Goal: Find specific page/section: Find specific page/section

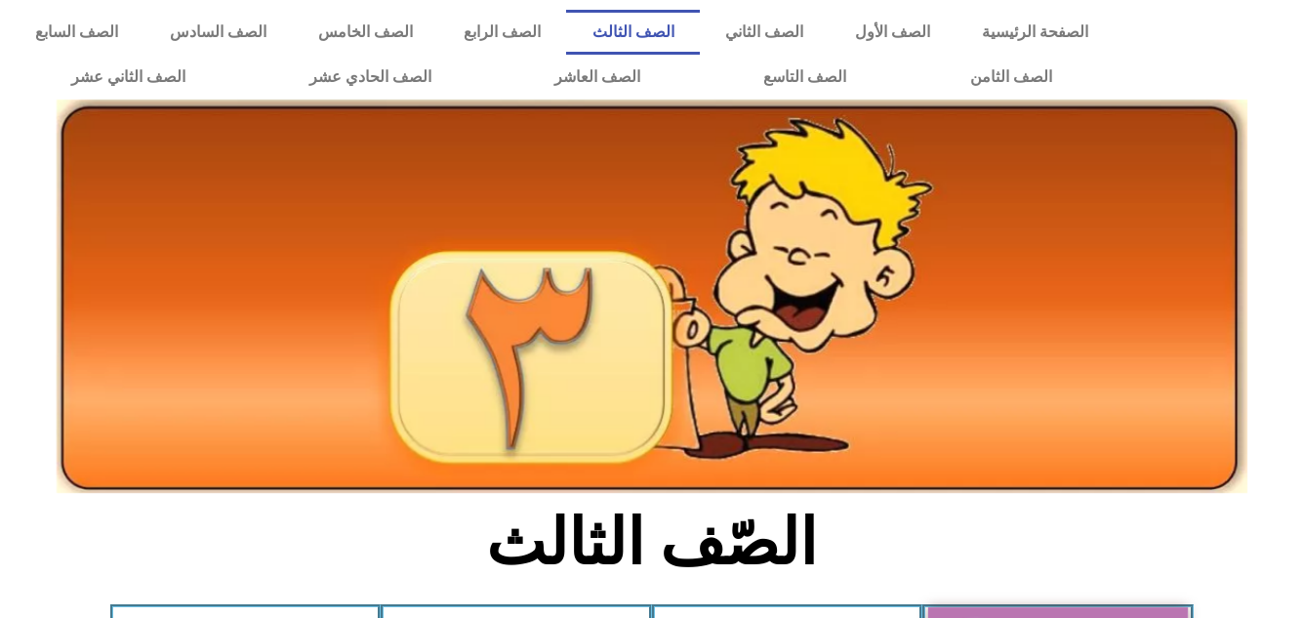
scroll to position [690, 0]
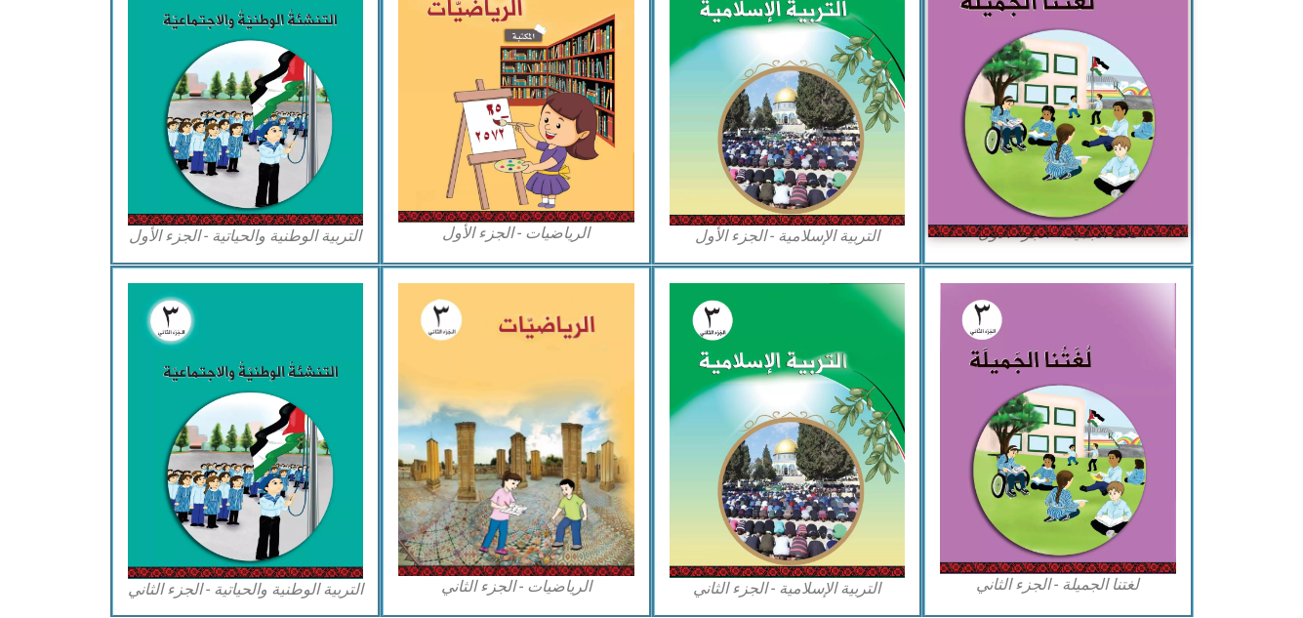
click at [1062, 86] on img at bounding box center [1058, 76] width 260 height 319
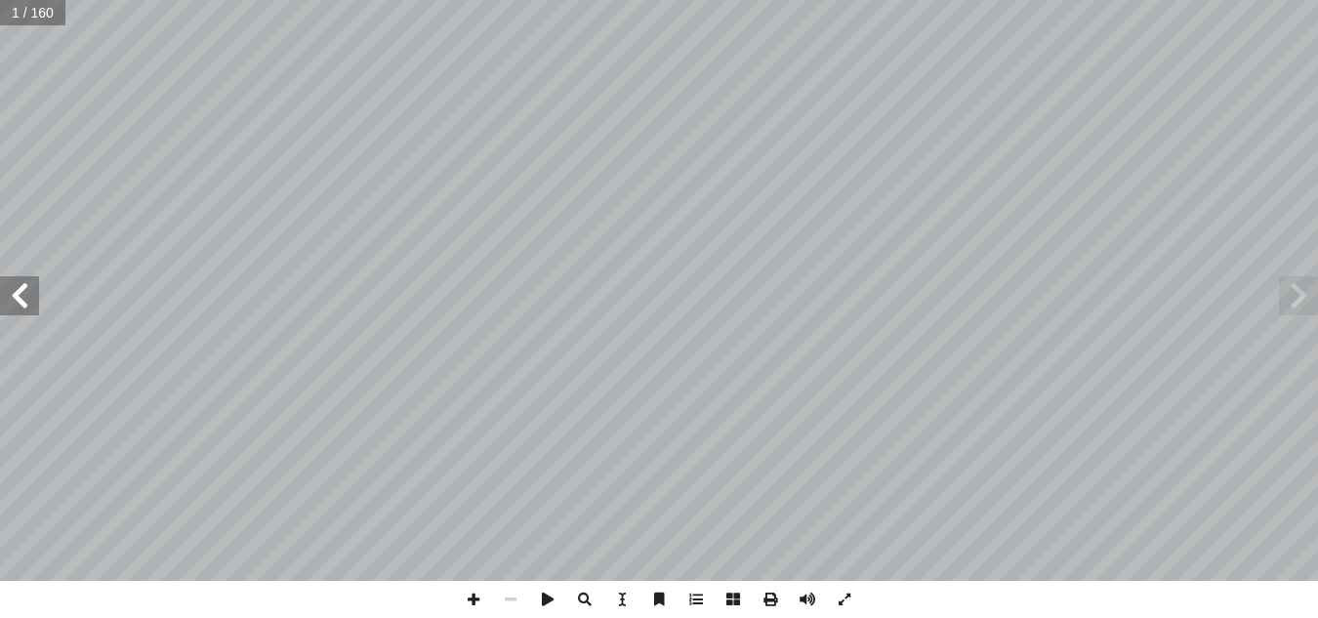
click at [18, 294] on span at bounding box center [19, 295] width 39 height 39
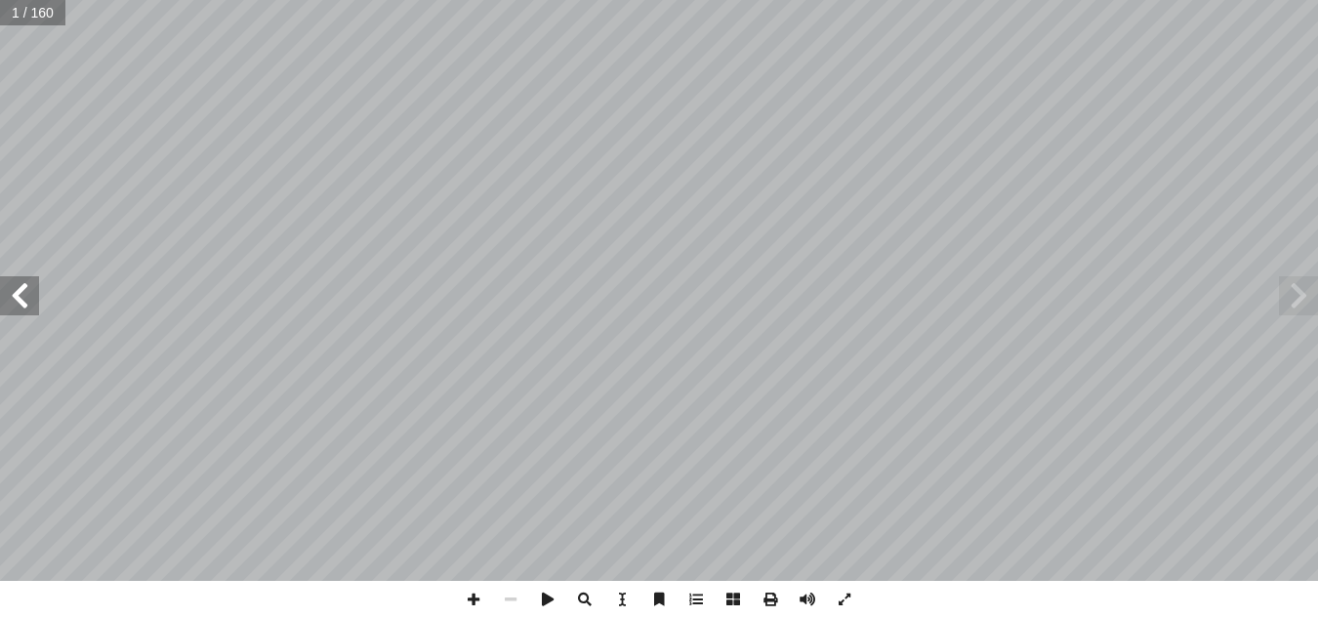
click at [18, 294] on span at bounding box center [19, 295] width 39 height 39
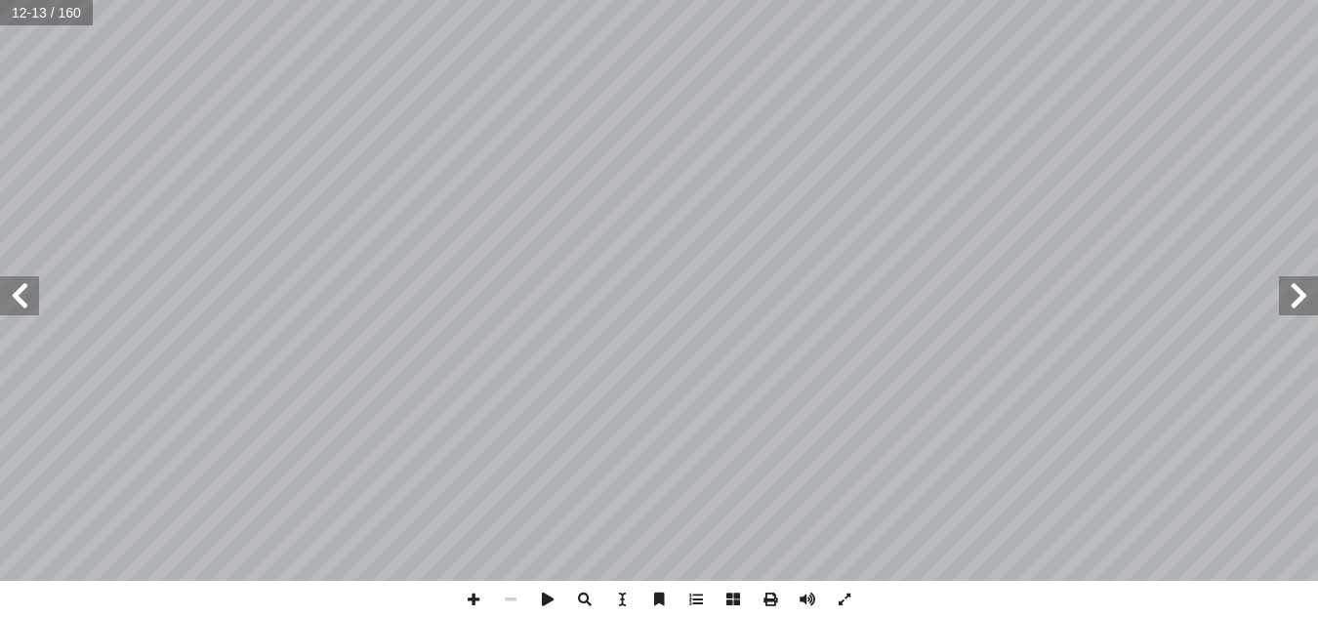
click at [18, 294] on span at bounding box center [19, 295] width 39 height 39
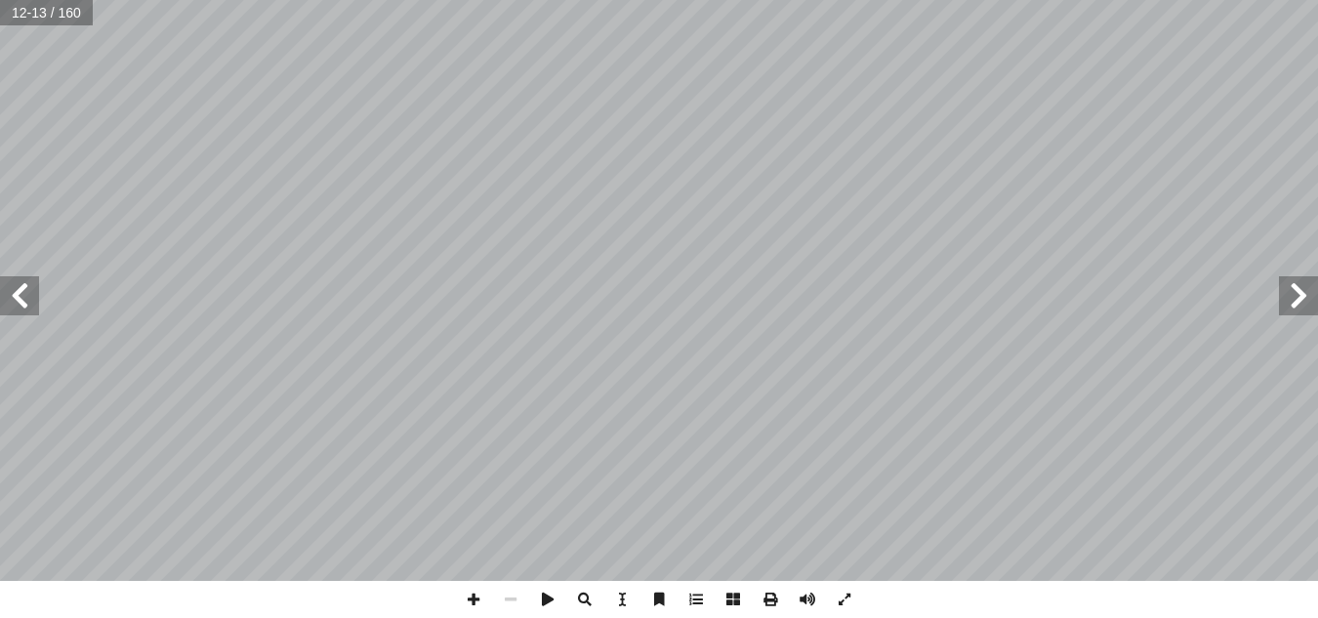
click at [18, 294] on span at bounding box center [19, 295] width 39 height 39
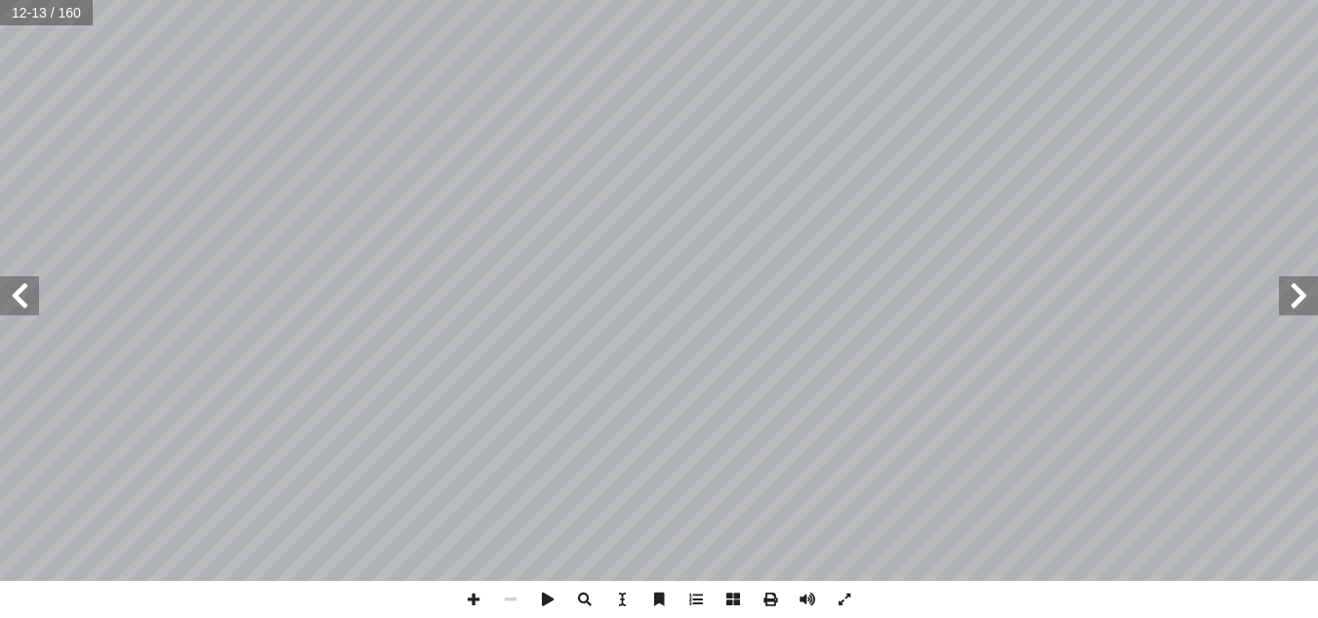
click at [18, 294] on span at bounding box center [19, 295] width 39 height 39
click at [1296, 294] on span at bounding box center [1298, 295] width 39 height 39
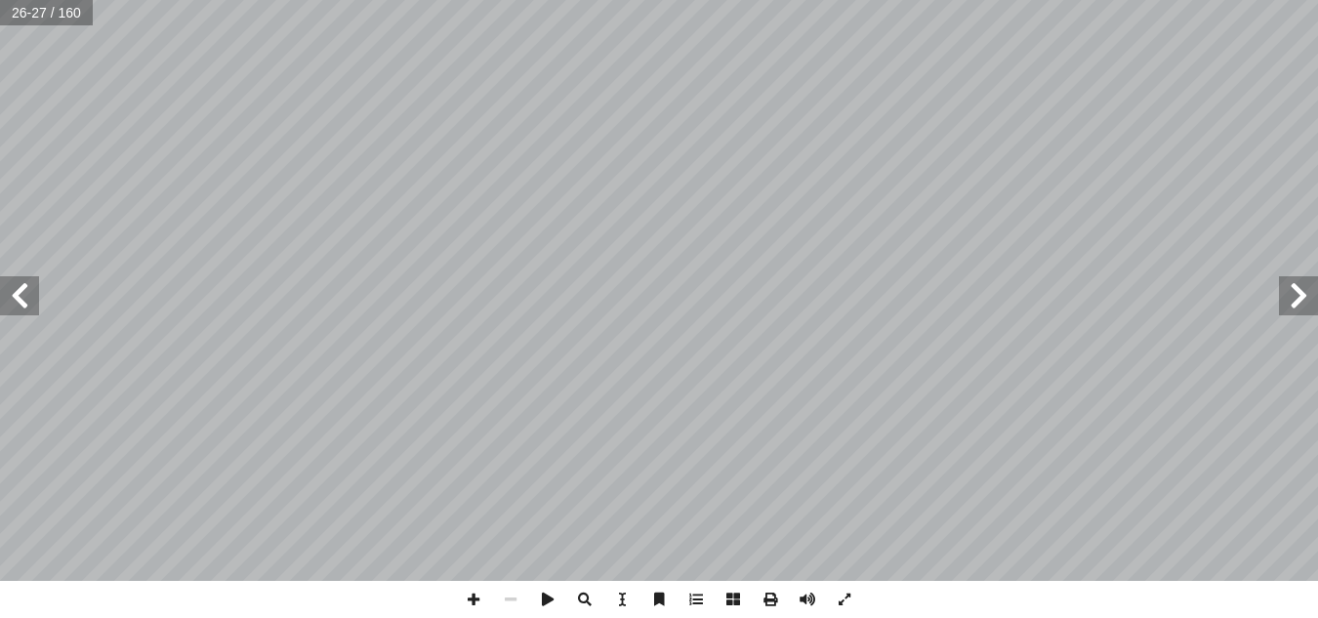
click at [1296, 294] on span at bounding box center [1298, 295] width 39 height 39
click at [1294, 299] on span at bounding box center [1298, 295] width 39 height 39
click at [473, 601] on span at bounding box center [473, 599] width 37 height 37
